Goal: Task Accomplishment & Management: Use online tool/utility

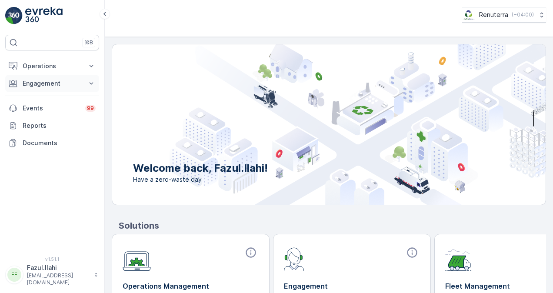
click at [65, 81] on p "Engagement" at bounding box center [52, 83] width 59 height 9
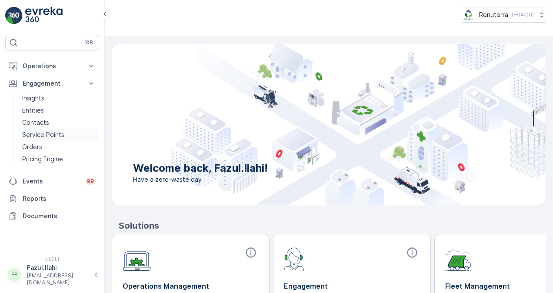
click at [61, 131] on p "Service Points" at bounding box center [43, 134] width 42 height 9
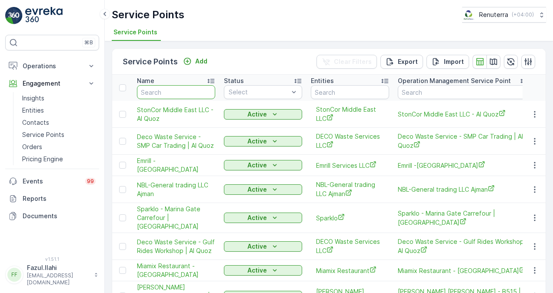
click at [174, 95] on input "text" at bounding box center [176, 92] width 78 height 14
paste input "Dutch Foundation"
type input "Dutch Foundation"
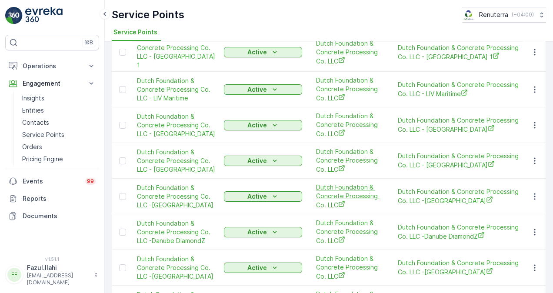
scroll to position [304, 0]
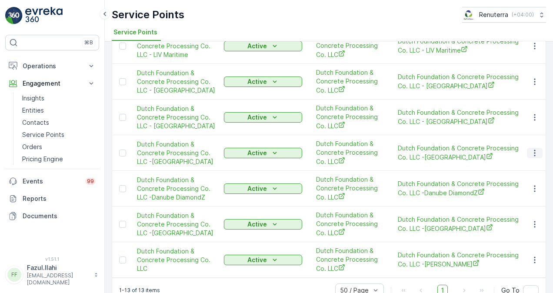
click at [534, 150] on icon "button" at bounding box center [534, 153] width 1 height 7
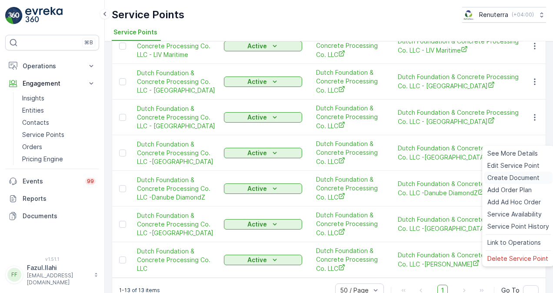
click at [505, 174] on span "Create Document" at bounding box center [514, 178] width 52 height 9
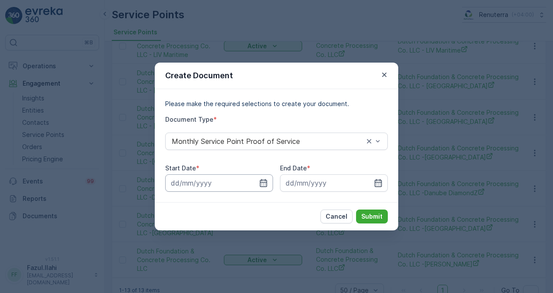
click at [269, 180] on input at bounding box center [219, 182] width 108 height 17
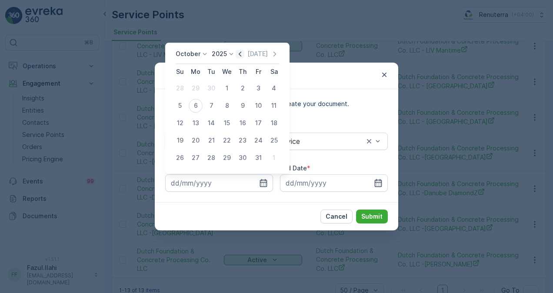
click at [239, 50] on icon "button" at bounding box center [240, 54] width 9 height 9
drag, startPoint x: 197, startPoint y: 84, endPoint x: 207, endPoint y: 86, distance: 11.0
click at [197, 84] on div "1" at bounding box center [196, 88] width 14 height 14
type input "01.09.2025"
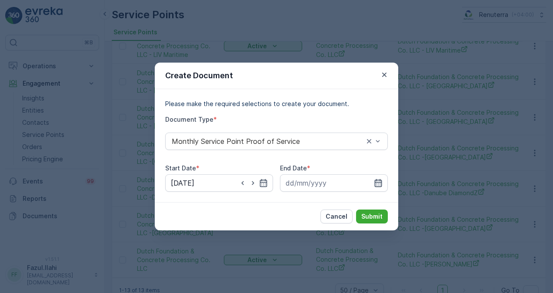
click at [375, 181] on icon "button" at bounding box center [378, 183] width 7 height 8
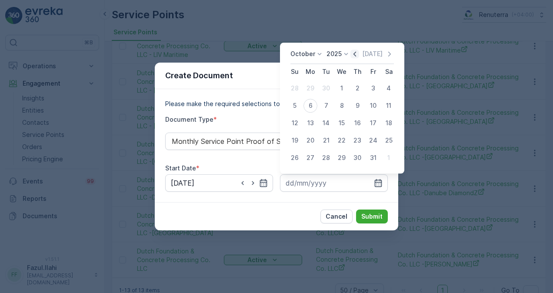
click at [354, 53] on icon "button" at bounding box center [355, 54] width 9 height 9
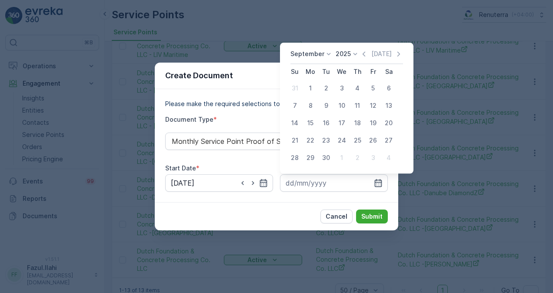
click at [328, 156] on div "30" at bounding box center [326, 158] width 14 height 14
type input "30.09.2025"
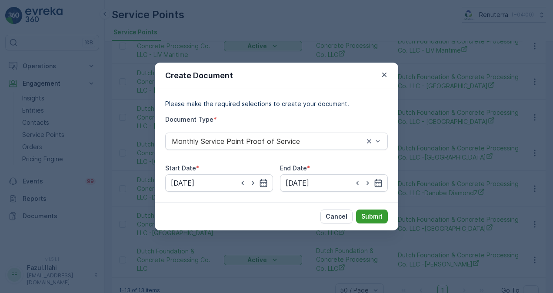
click at [372, 218] on p "Submit" at bounding box center [371, 216] width 21 height 9
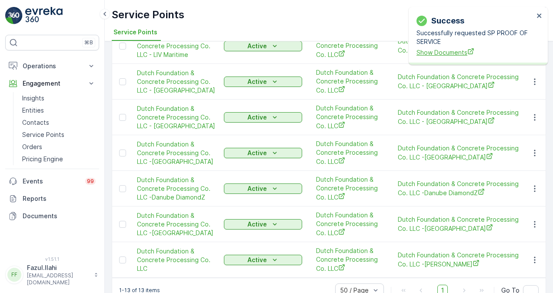
click at [452, 51] on span "Show Documents" at bounding box center [475, 52] width 117 height 9
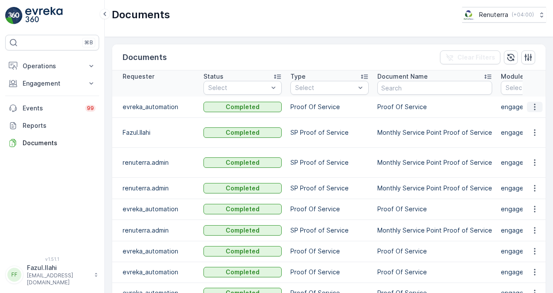
click at [537, 103] on icon "button" at bounding box center [535, 107] width 9 height 9
click at [538, 114] on div "See Details" at bounding box center [532, 120] width 40 height 12
click at [291, 184] on p "SP Proof of Service" at bounding box center [330, 188] width 78 height 9
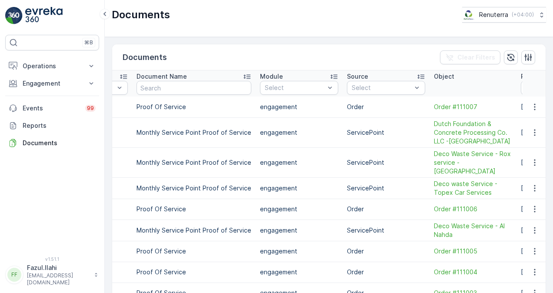
scroll to position [0, 278]
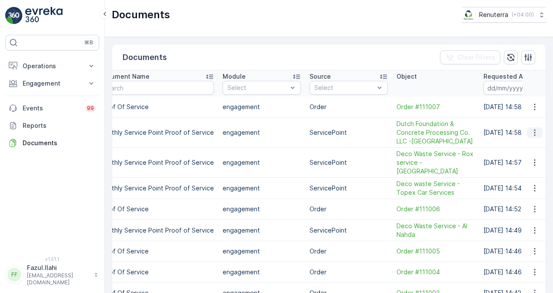
click at [539, 129] on button "button" at bounding box center [535, 132] width 16 height 10
click at [530, 142] on span "See Details" at bounding box center [532, 144] width 33 height 9
